Goal: Transaction & Acquisition: Purchase product/service

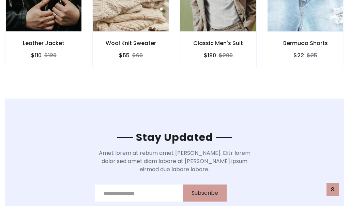
scroll to position [1028, 0]
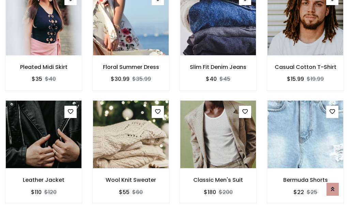
scroll to position [725, 0]
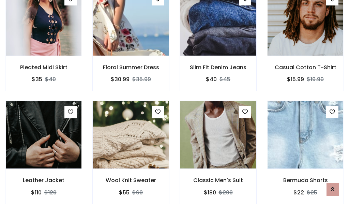
click at [175, 103] on div "Classic Men's Suit $180 $200" at bounding box center [218, 157] width 87 height 113
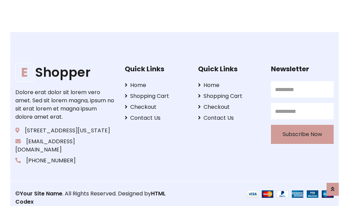
scroll to position [1299, 0]
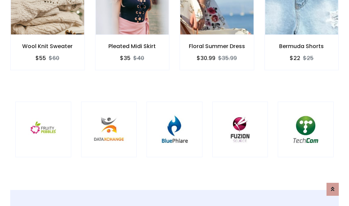
click at [175, 103] on div at bounding box center [175, 130] width 56 height 56
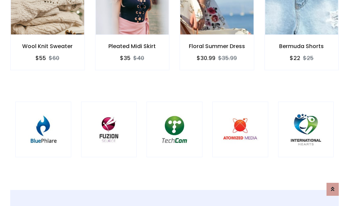
click at [175, 103] on div at bounding box center [175, 130] width 56 height 56
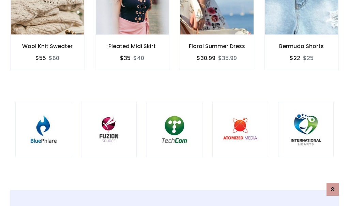
click at [175, 103] on div at bounding box center [175, 130] width 56 height 56
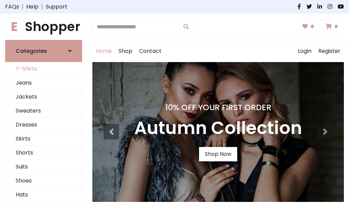
click at [44, 69] on link "T-Shirts" at bounding box center [43, 69] width 76 height 14
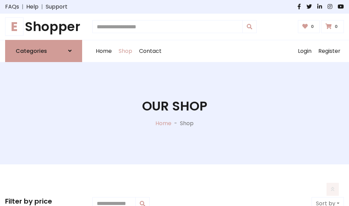
scroll to position [274, 0]
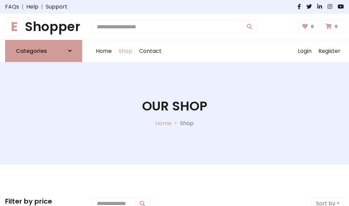
click at [44, 27] on h1 "E Shopper" at bounding box center [43, 26] width 77 height 15
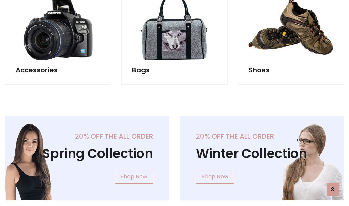
scroll to position [663, 0]
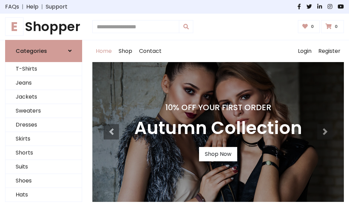
scroll to position [224, 0]
